Goal: Task Accomplishment & Management: Use online tool/utility

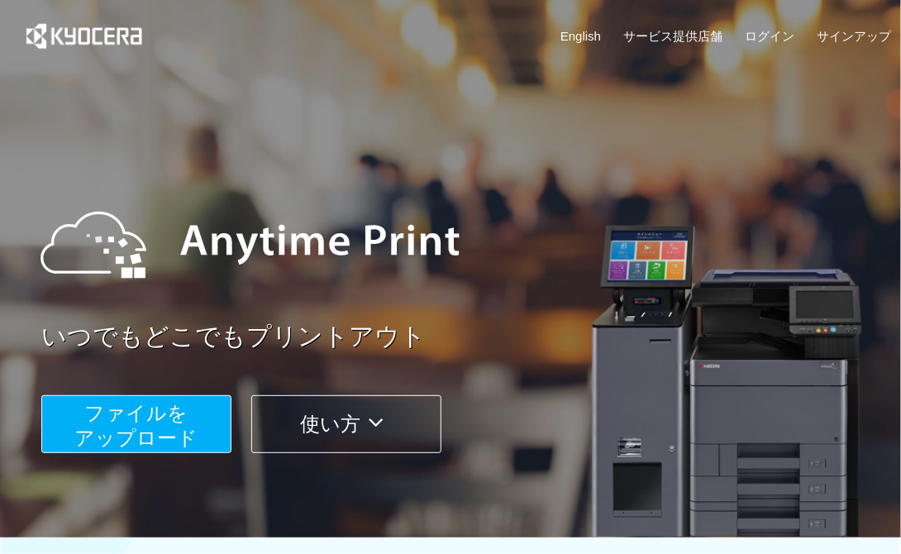
click at [184, 407] on span "ファイルを ​​アップロード" at bounding box center [136, 425] width 123 height 47
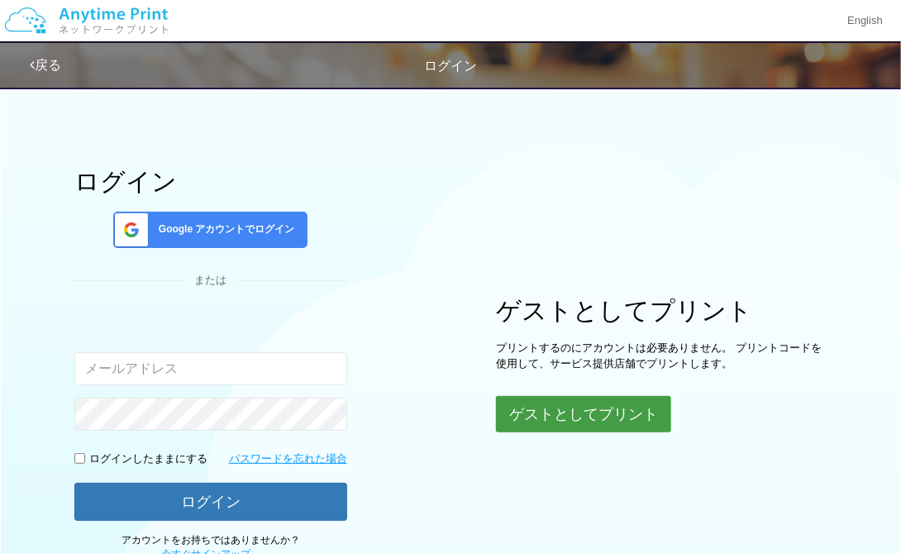
click at [532, 411] on button "ゲストとしてプリント" at bounding box center [583, 414] width 175 height 36
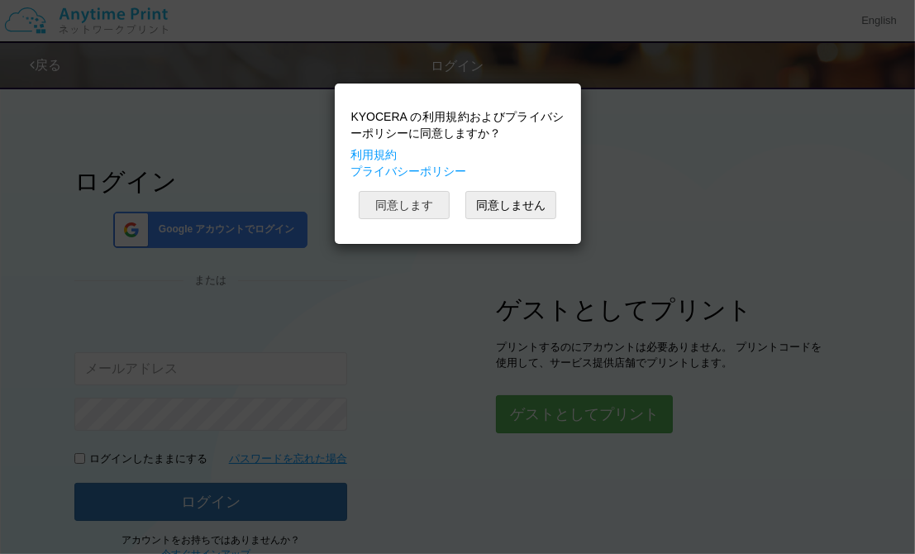
click at [413, 195] on button "同意します" at bounding box center [404, 205] width 91 height 28
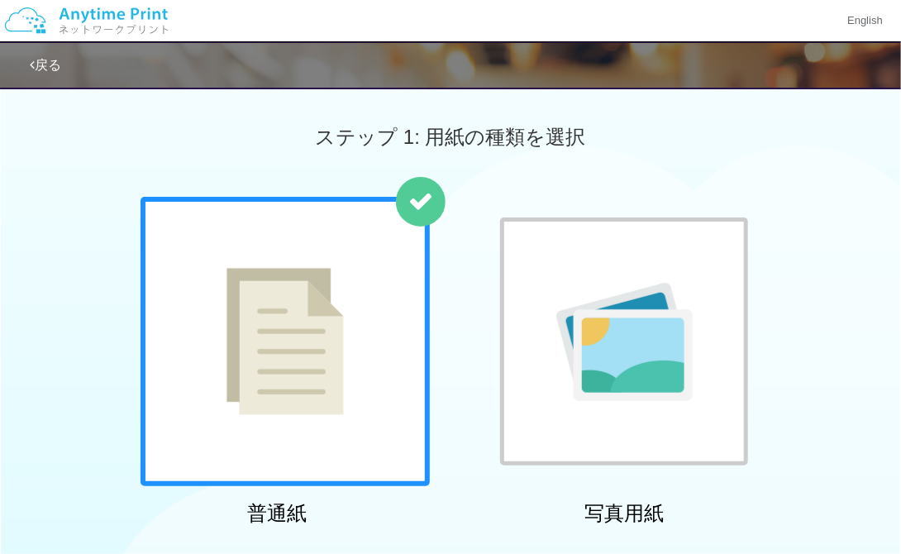
click at [255, 299] on img at bounding box center [285, 341] width 117 height 147
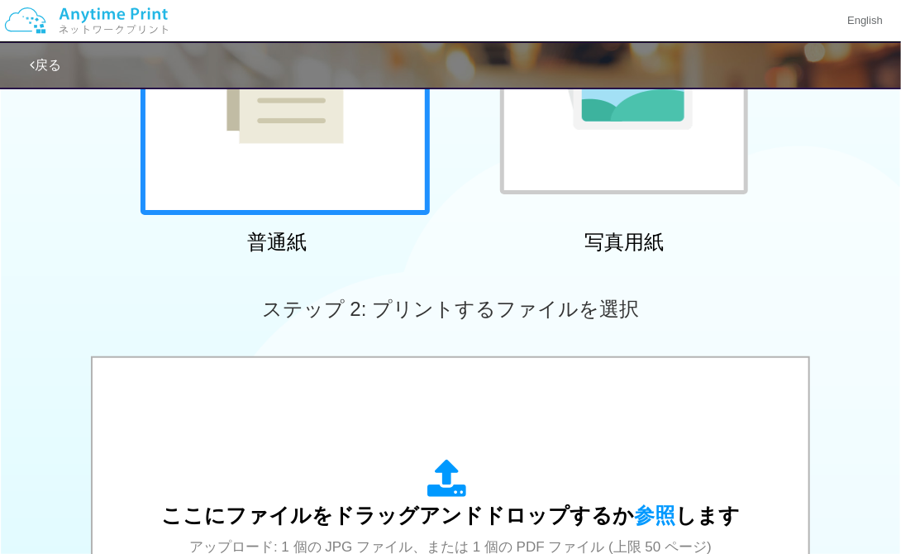
scroll to position [475, 0]
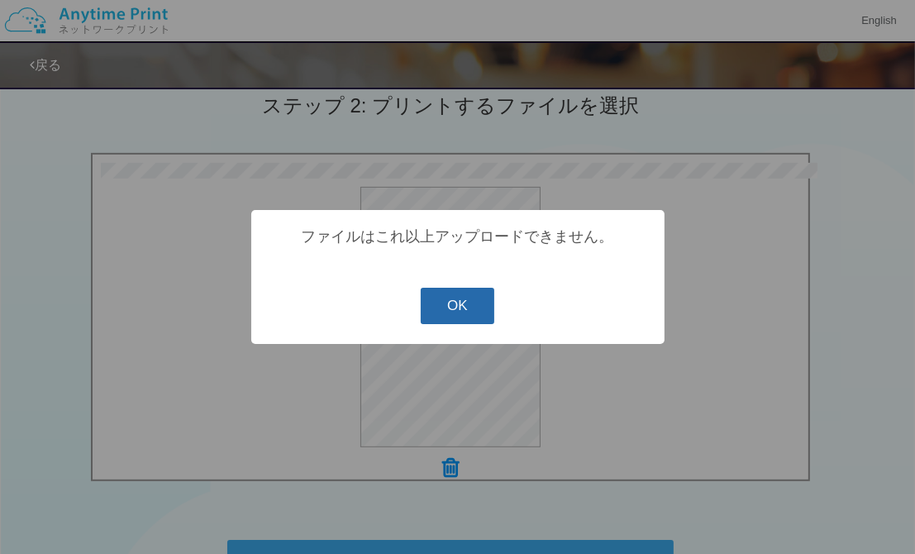
click at [446, 294] on button "OK" at bounding box center [458, 306] width 74 height 36
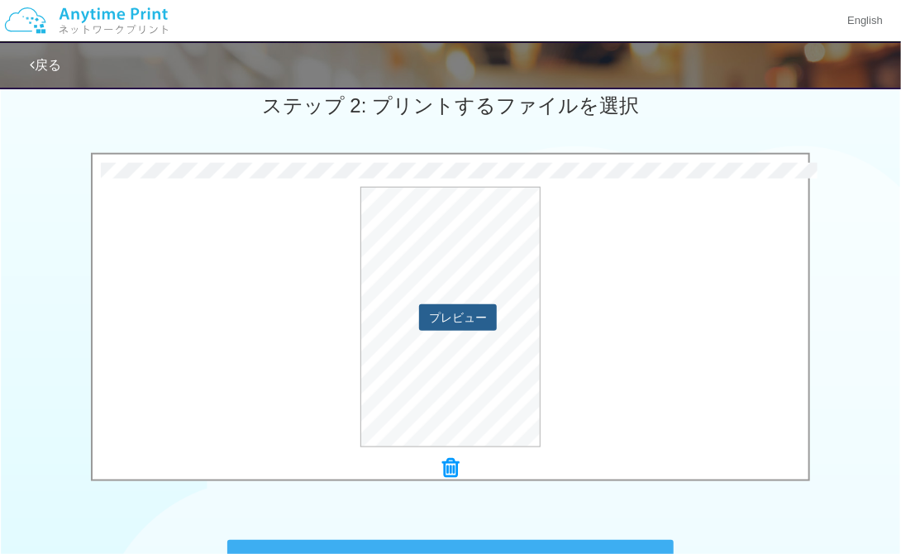
click at [479, 317] on button "プレビュー" at bounding box center [458, 317] width 78 height 26
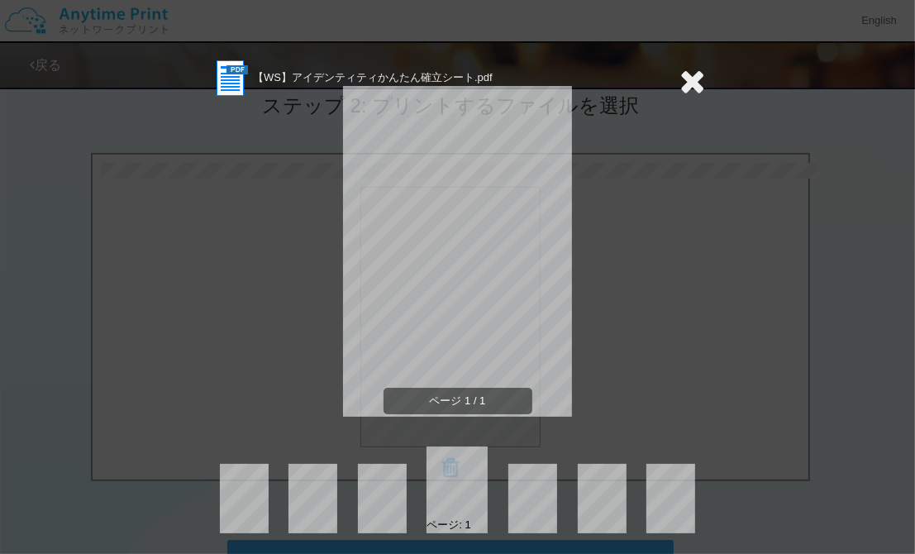
click at [680, 69] on icon at bounding box center [693, 80] width 26 height 33
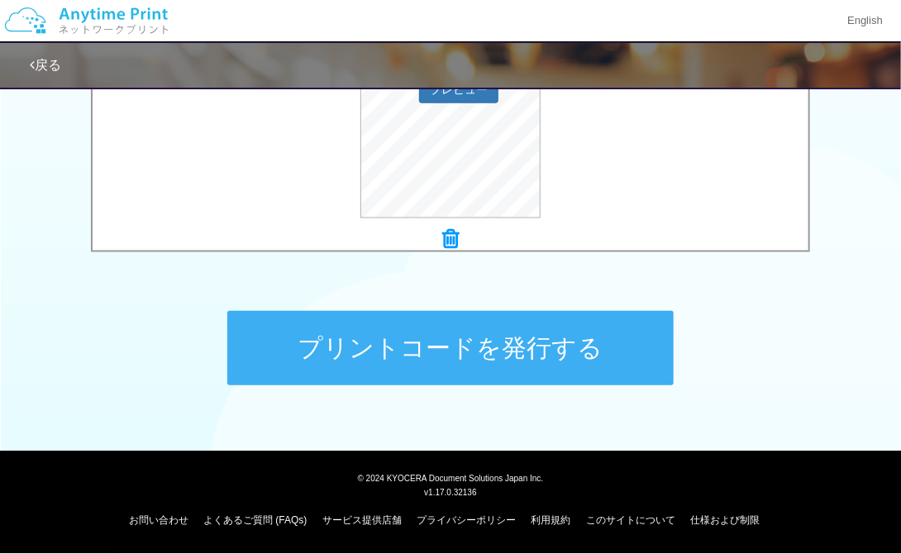
scroll to position [703, 0]
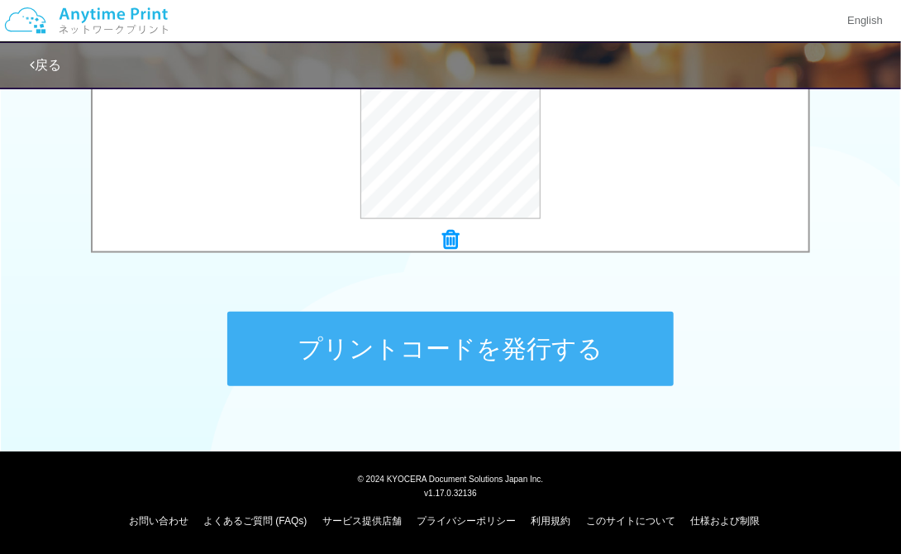
click at [536, 334] on button "プリントコードを発行する" at bounding box center [450, 349] width 446 height 74
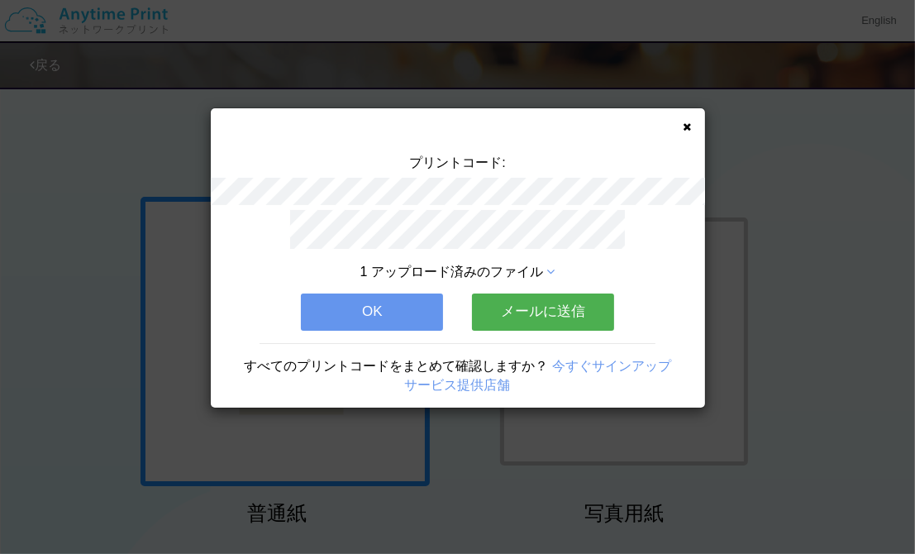
click at [422, 304] on button "OK" at bounding box center [372, 311] width 142 height 36
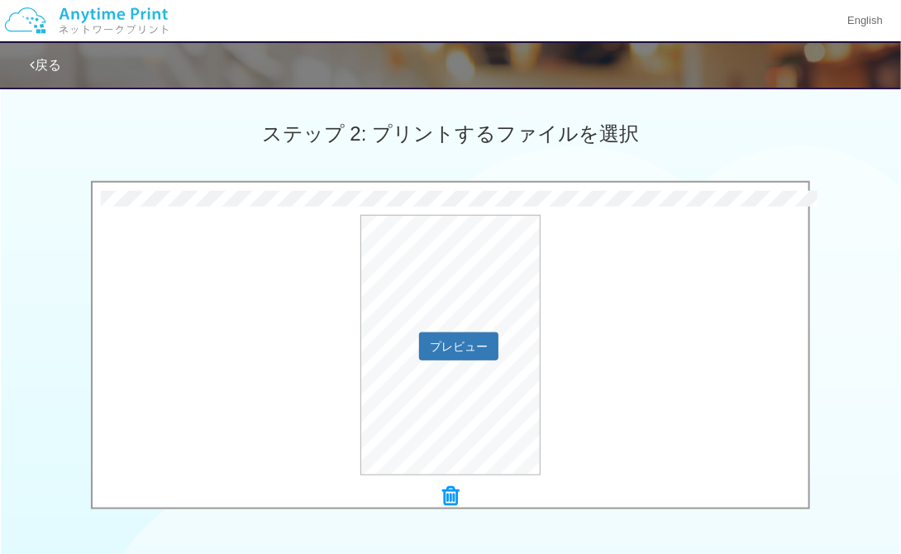
scroll to position [704, 0]
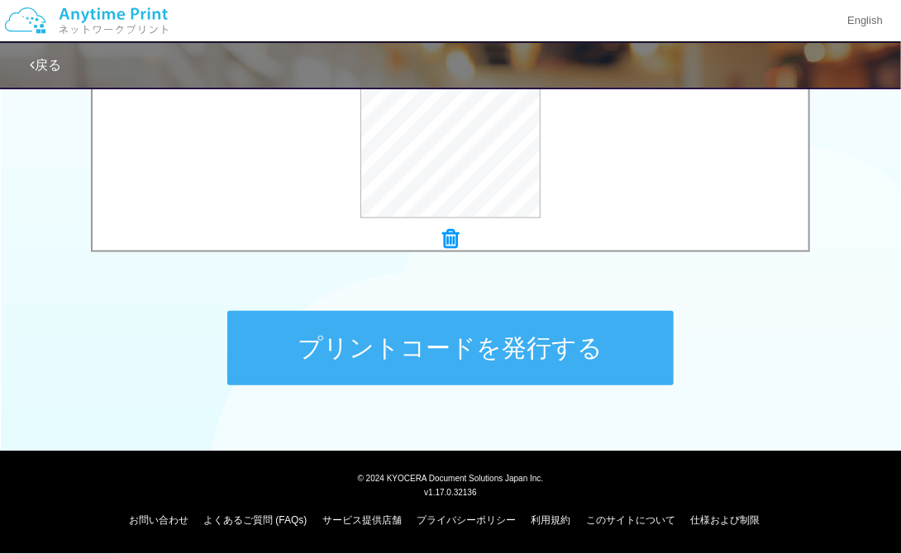
click at [499, 341] on button "プリントコードを発行する" at bounding box center [450, 348] width 446 height 74
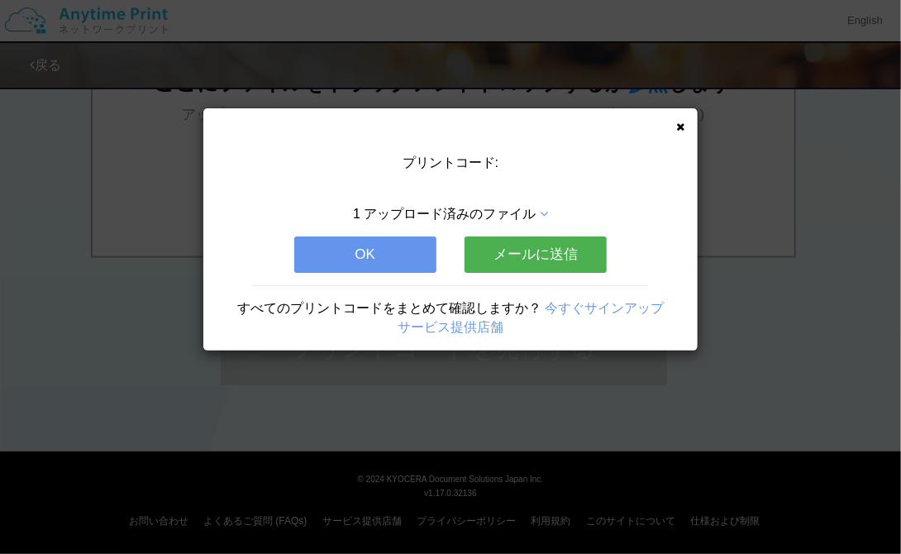
scroll to position [0, 0]
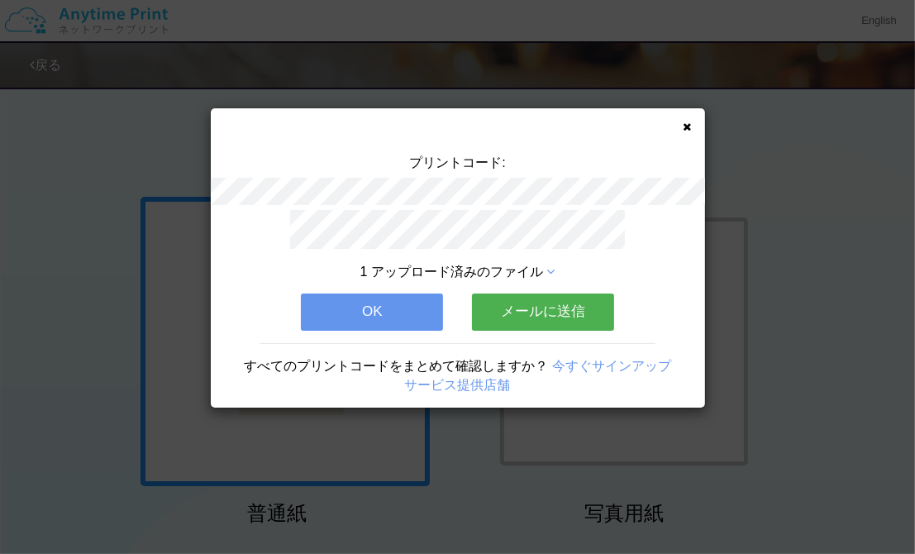
click at [388, 281] on div "1 アップロード済みのファイル OK メールに送信 すべてのプリントコードをまとめて確認しますか？ 今すぐサインアップ サービス提供店舗" at bounding box center [458, 309] width 494 height 198
click at [387, 294] on button "OK" at bounding box center [372, 311] width 142 height 36
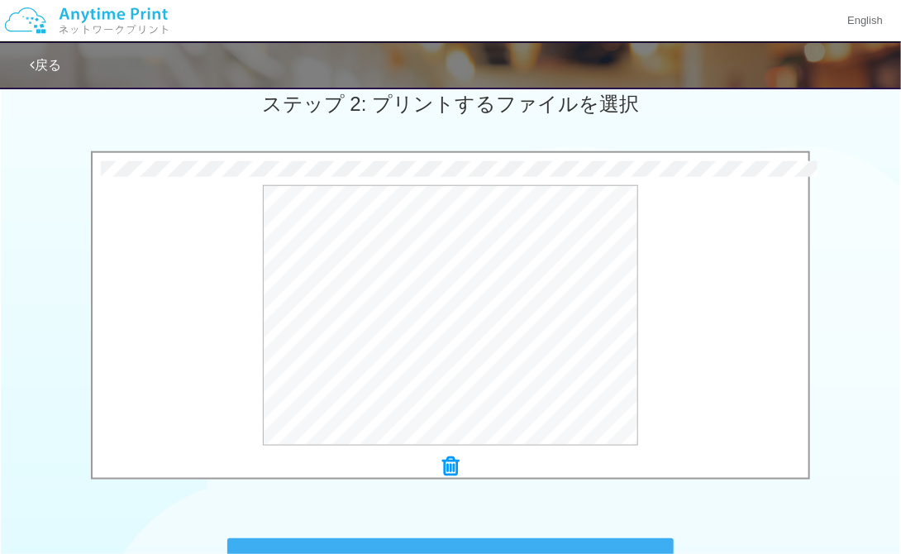
scroll to position [704, 0]
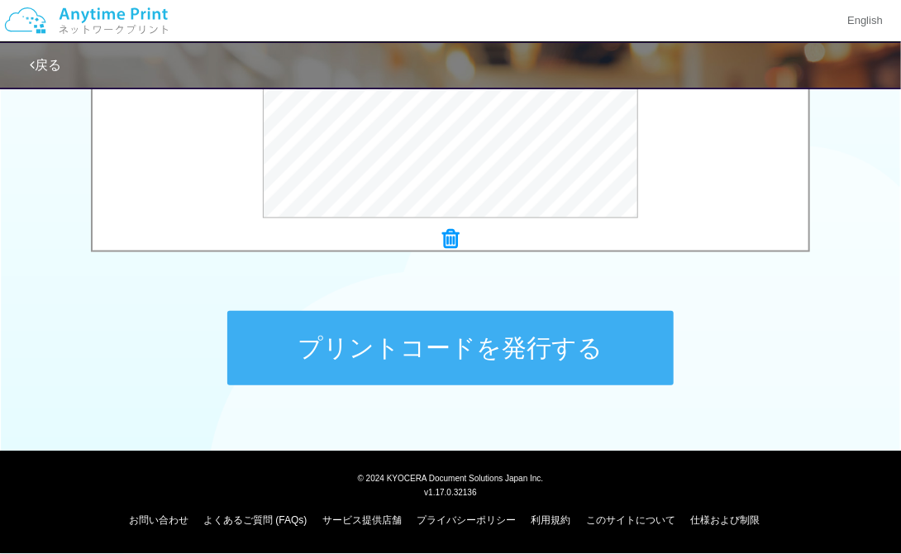
click at [599, 383] on button "プリントコードを発行する" at bounding box center [450, 348] width 446 height 74
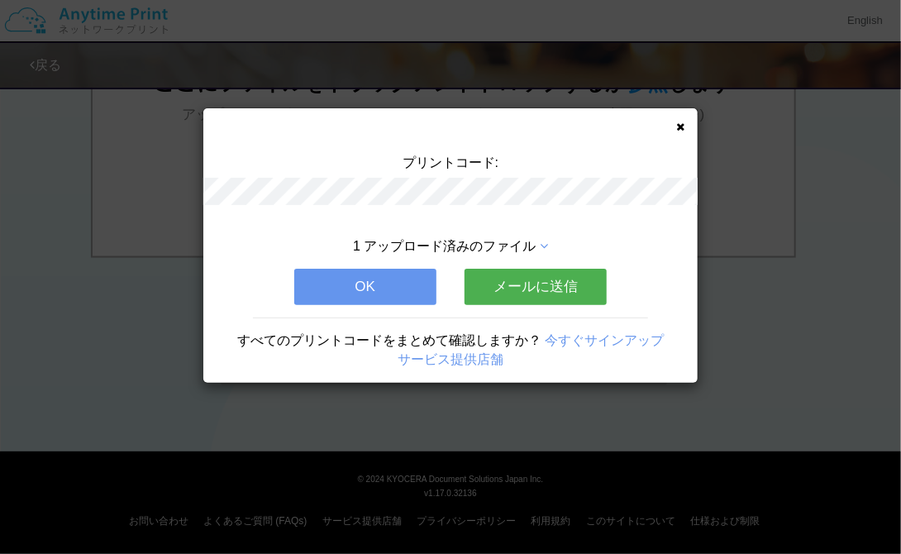
scroll to position [0, 0]
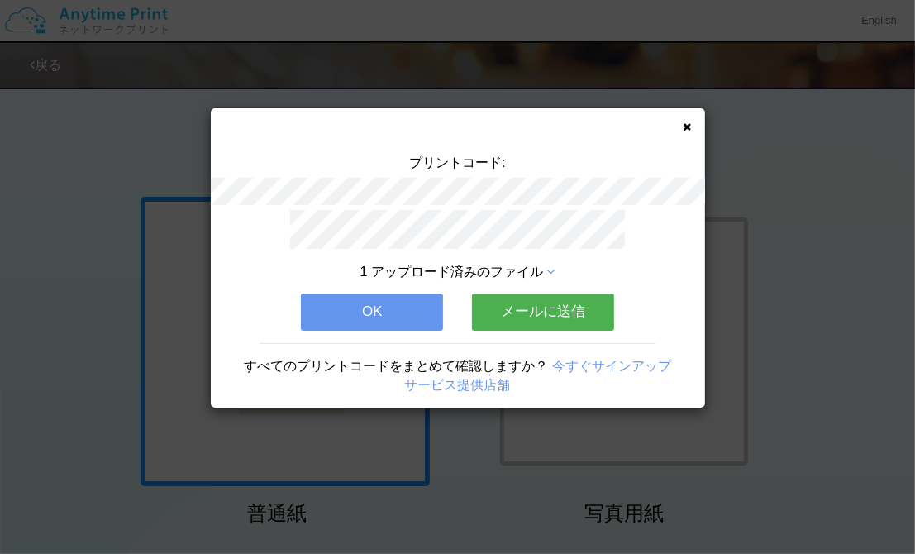
click at [407, 308] on button "OK" at bounding box center [372, 311] width 142 height 36
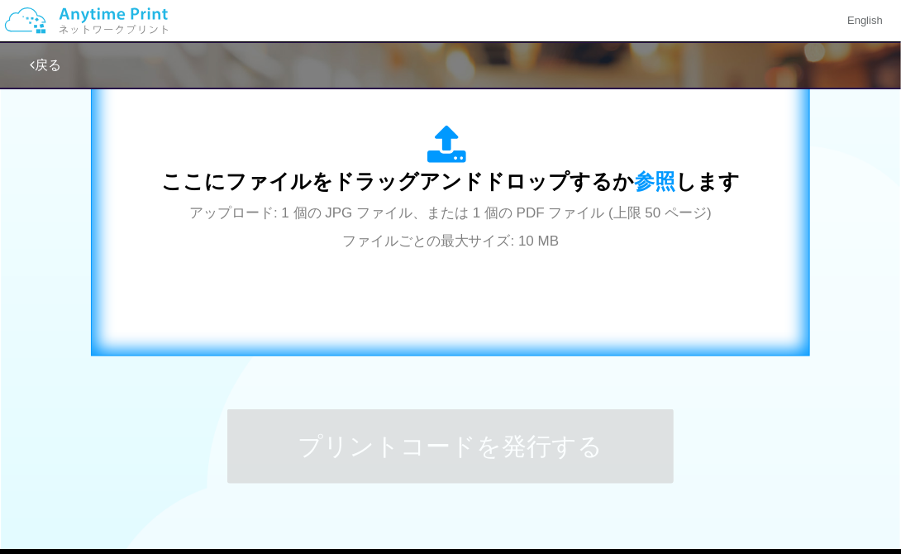
scroll to position [611, 0]
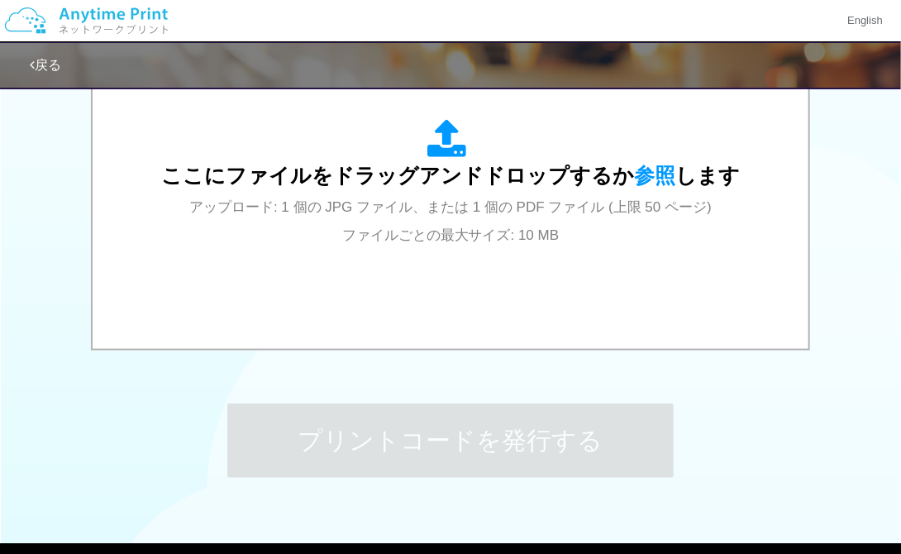
click at [31, 69] on icon at bounding box center [32, 65] width 5 height 13
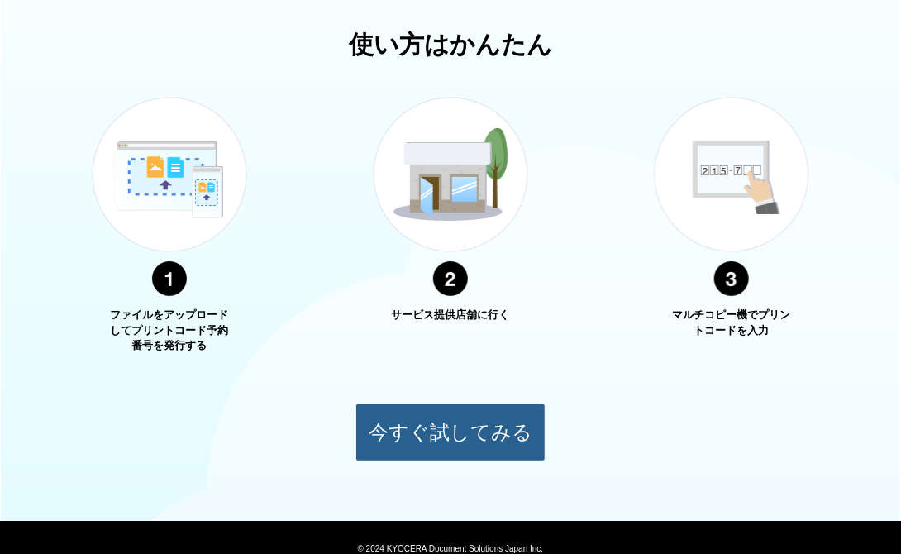
click at [457, 416] on button "今すぐ試してみる" at bounding box center [450, 432] width 190 height 58
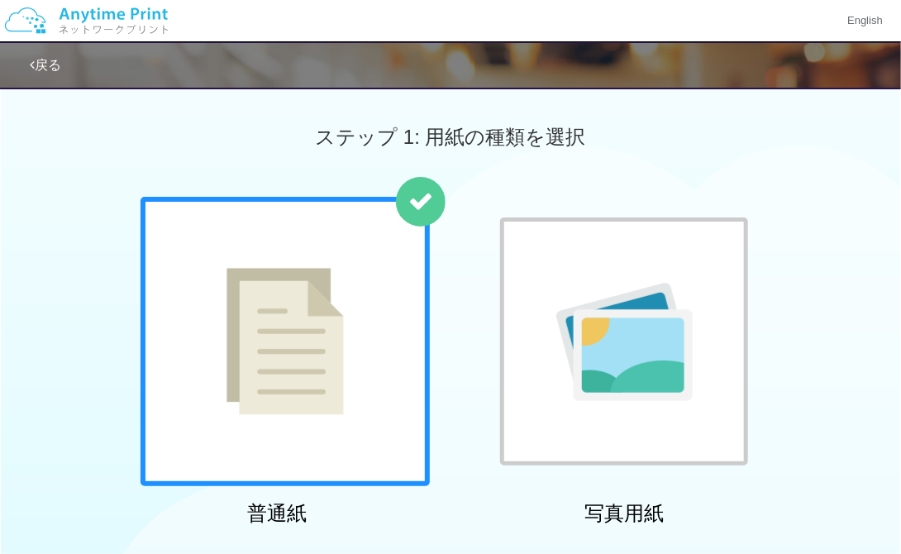
click at [62, 50] on div "戻る" at bounding box center [480, 65] width 901 height 45
click at [34, 67] on link "戻る" at bounding box center [45, 65] width 31 height 14
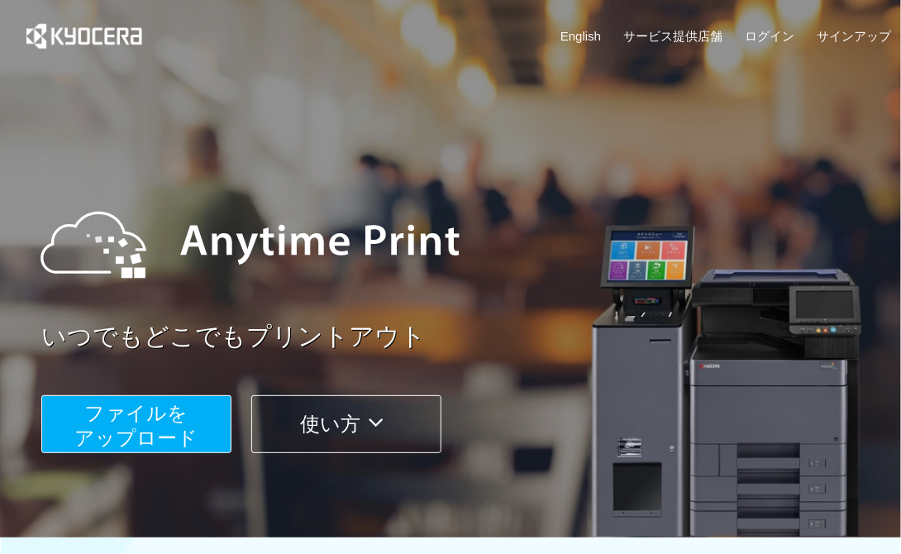
click at [380, 403] on button "使い方" at bounding box center [346, 424] width 190 height 58
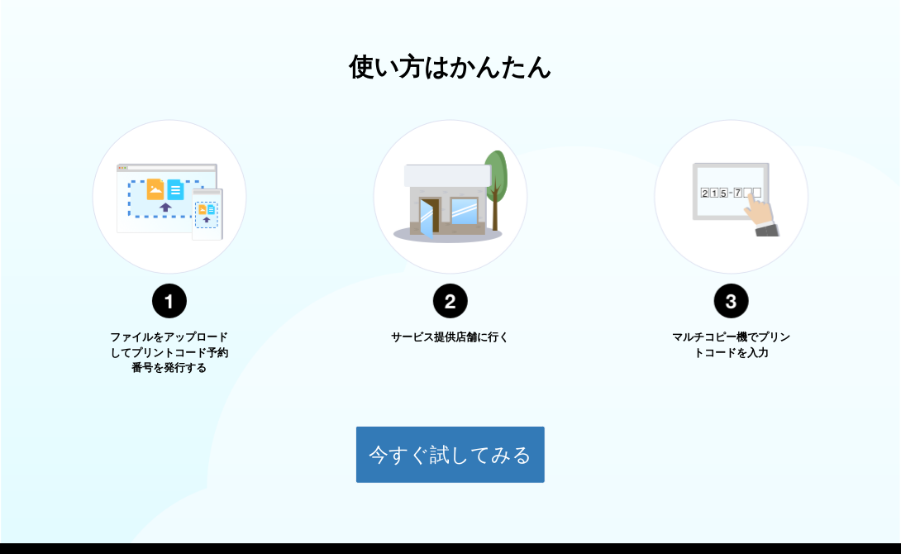
scroll to position [595, 0]
